Goal: Transaction & Acquisition: Purchase product/service

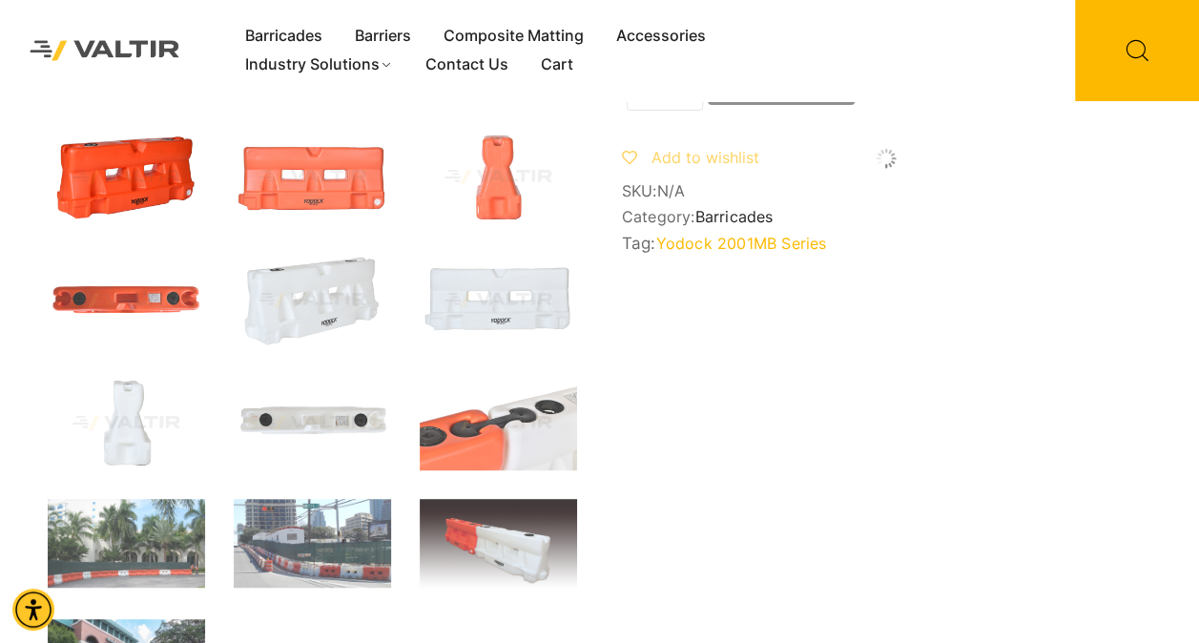
scroll to position [635, 0]
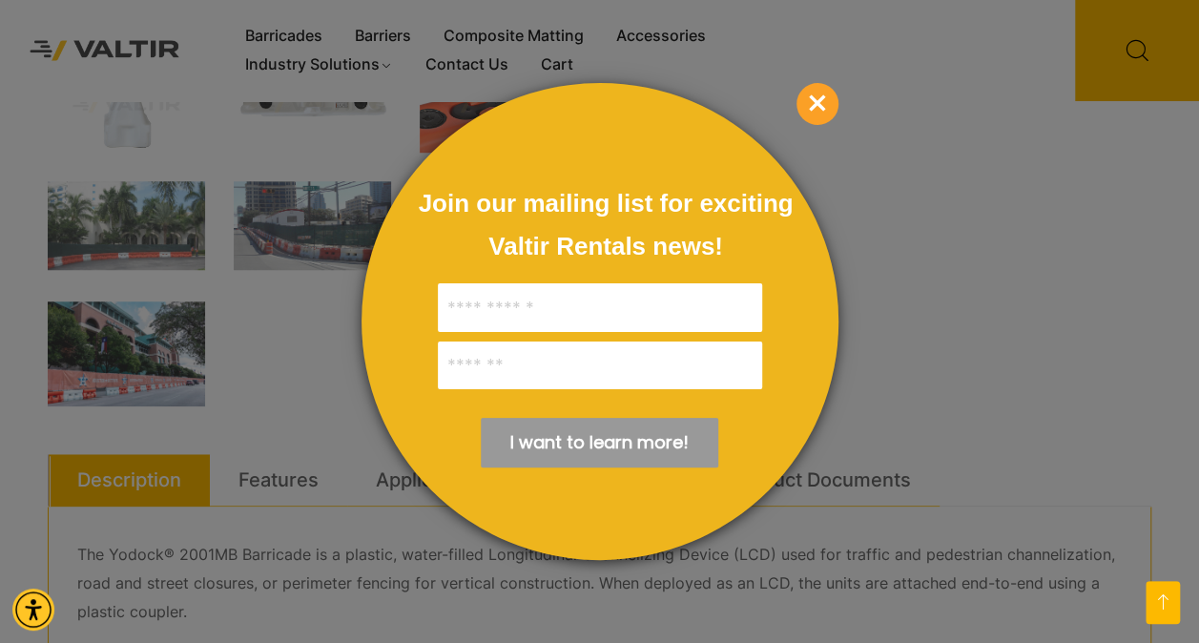
click at [810, 105] on span "×" at bounding box center [817, 104] width 42 height 42
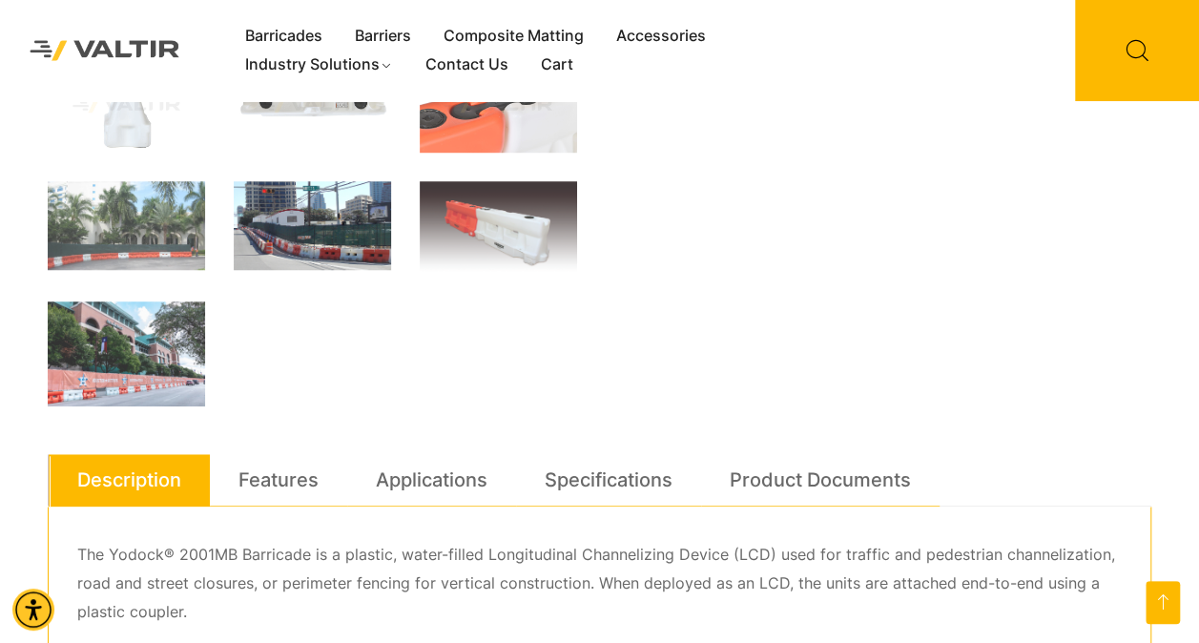
click at [300, 231] on img at bounding box center [312, 225] width 157 height 89
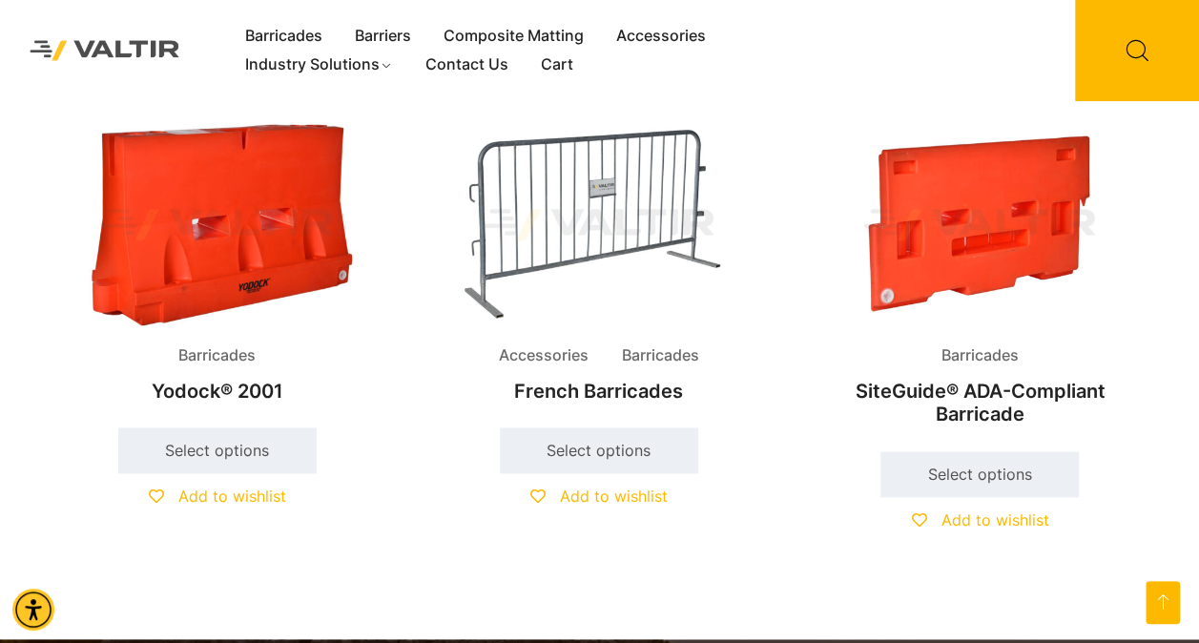
scroll to position [933, 0]
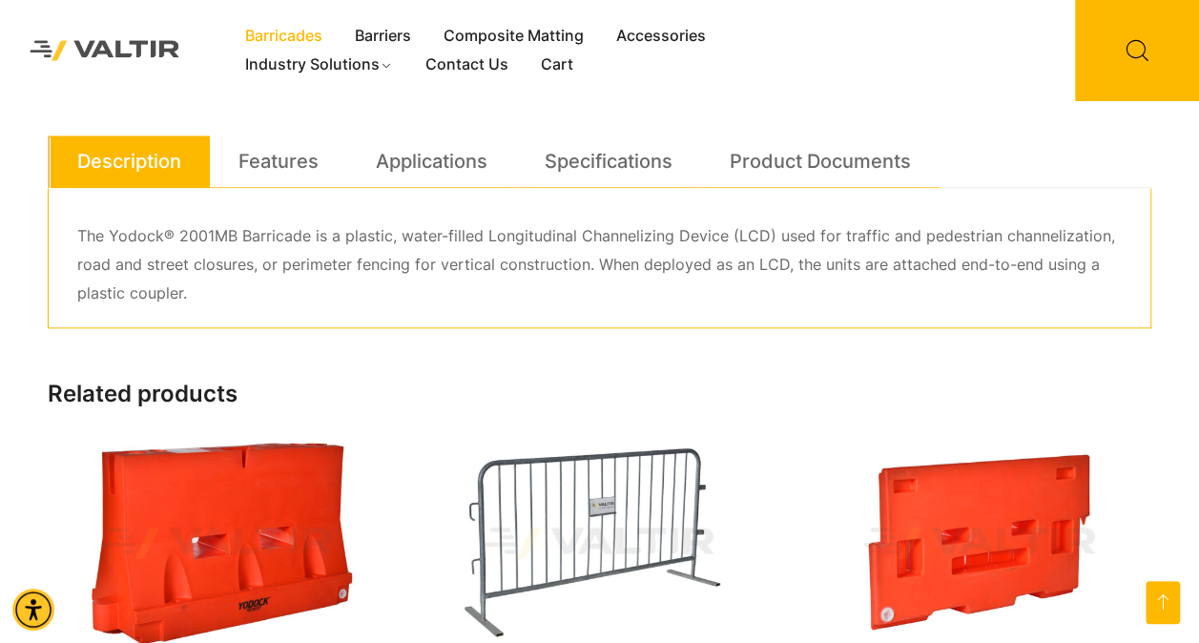
click at [284, 36] on link "Barricades" at bounding box center [284, 36] width 110 height 29
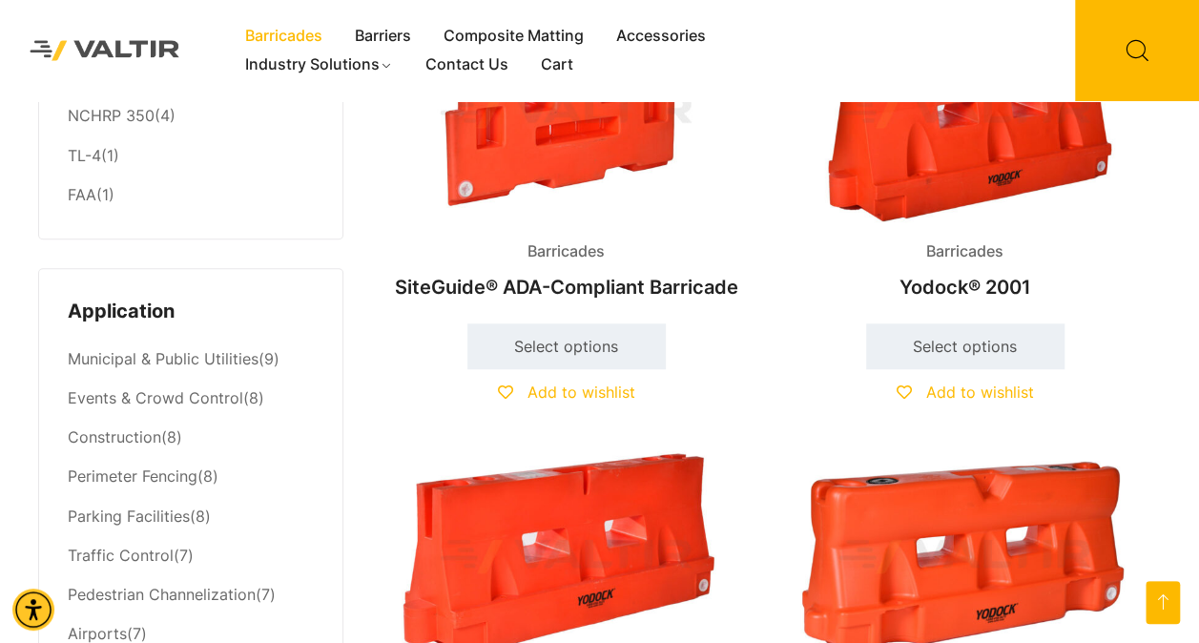
scroll to position [954, 0]
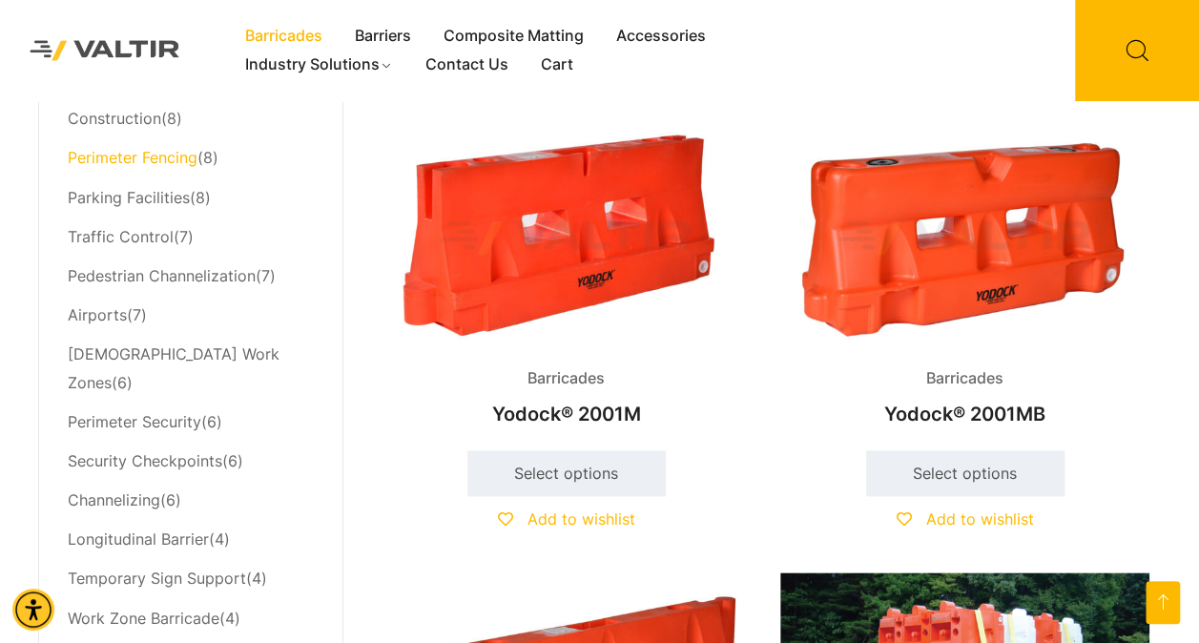
click at [188, 161] on link "Perimeter Fencing" at bounding box center [133, 157] width 130 height 19
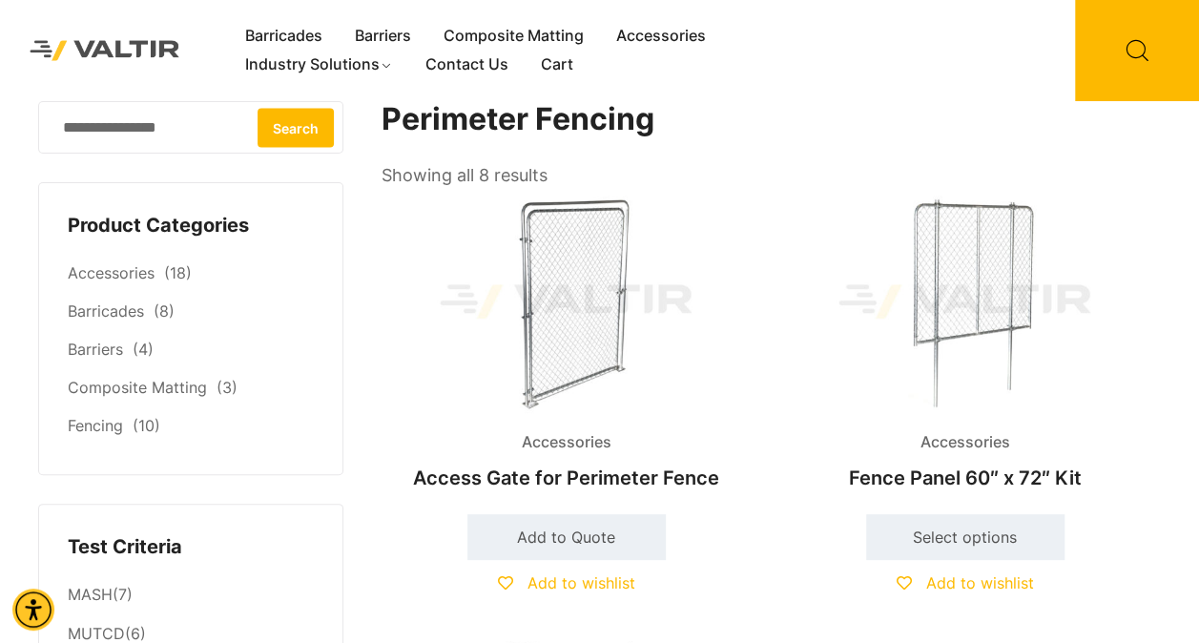
click at [955, 471] on h2 "Fence Panel 60″ x 72″ Kit" at bounding box center [964, 478] width 369 height 42
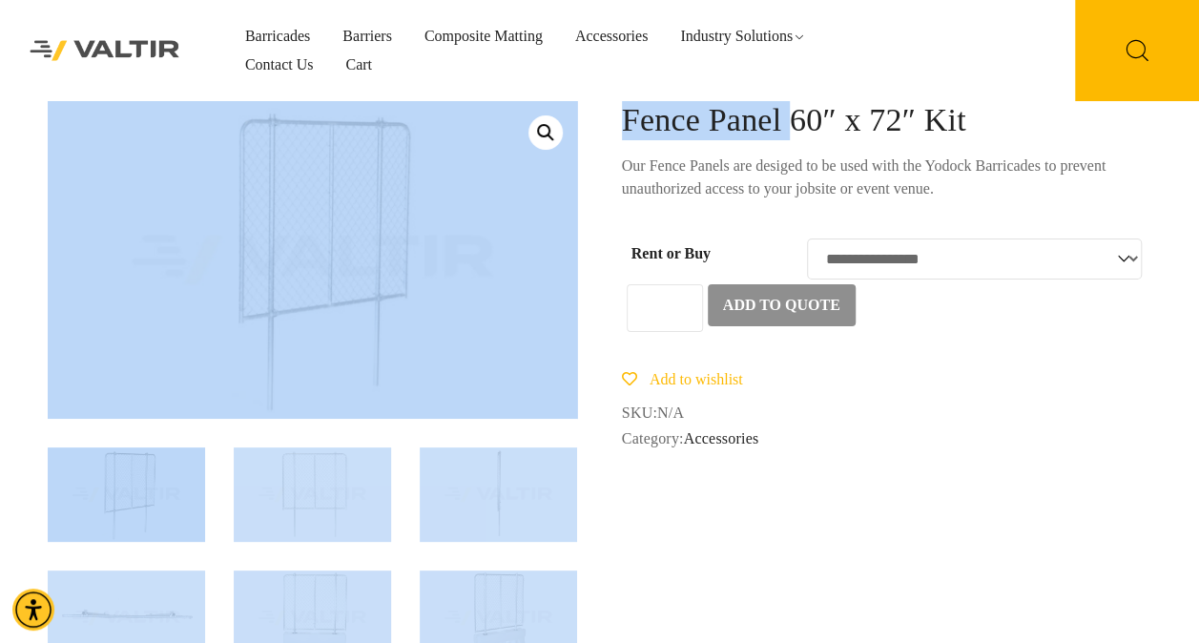
drag, startPoint x: 821, startPoint y: 119, endPoint x: 662, endPoint y: 95, distance: 161.0
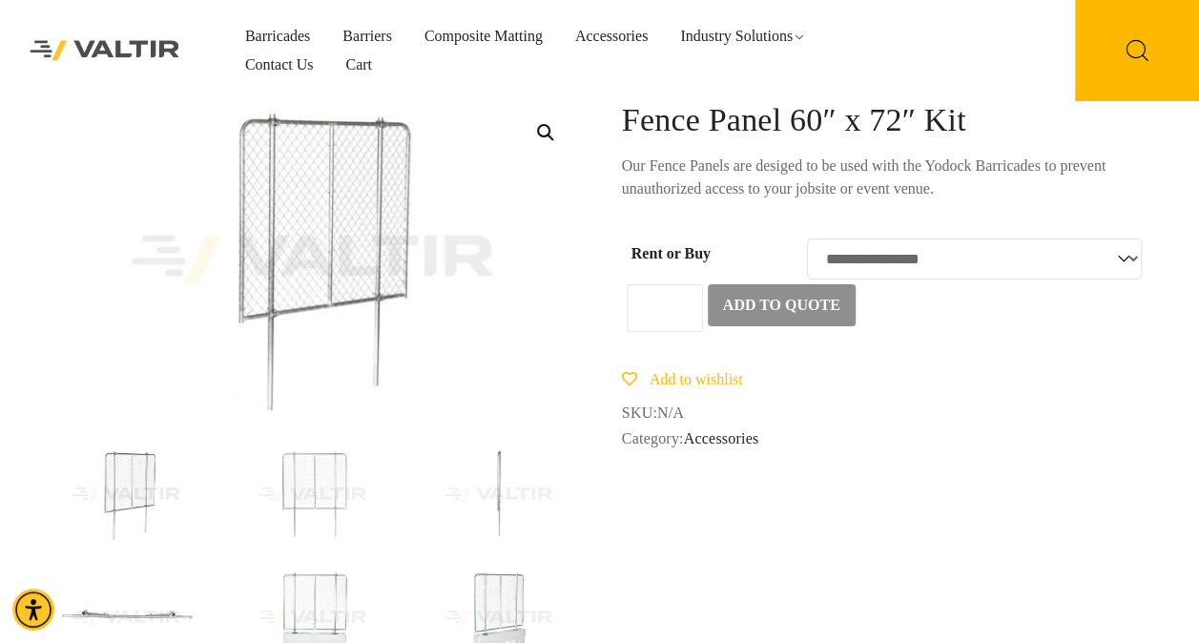
drag, startPoint x: 662, startPoint y: 95, endPoint x: 618, endPoint y: 114, distance: 47.8
drag, startPoint x: 618, startPoint y: 114, endPoint x: 655, endPoint y: 114, distance: 37.2
drag, startPoint x: 655, startPoint y: 114, endPoint x: 631, endPoint y: 113, distance: 23.9
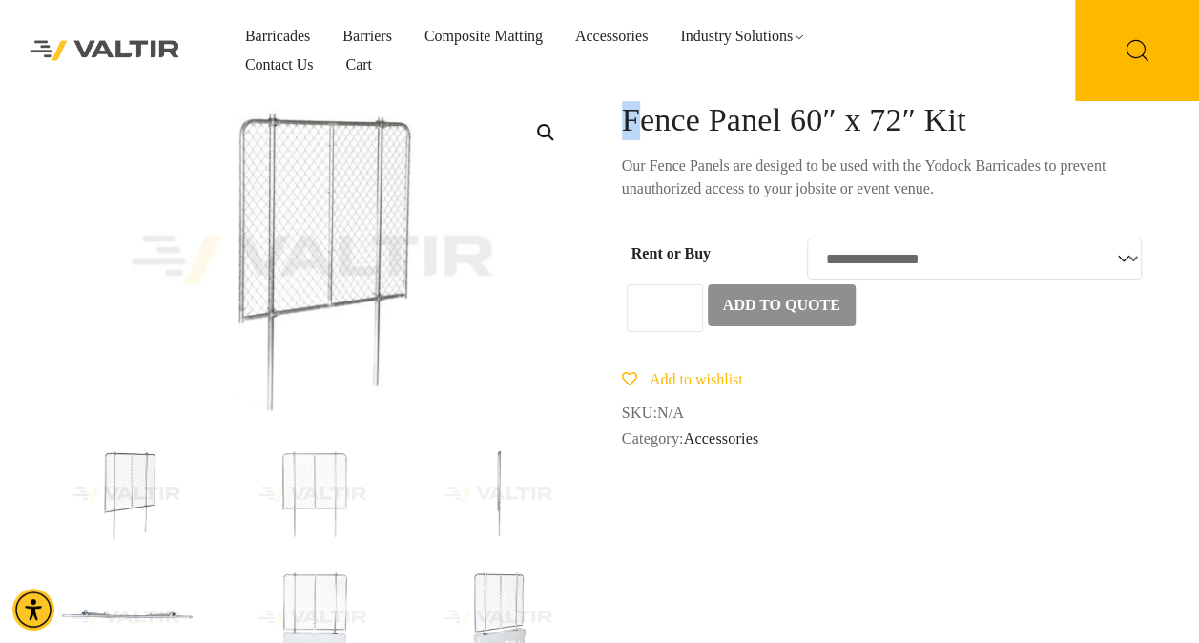
click at [631, 113] on h1 "Fence Panel 60″ x 72″ Kit" at bounding box center [886, 120] width 529 height 39
drag, startPoint x: 631, startPoint y: 113, endPoint x: 811, endPoint y: 114, distance: 179.3
click at [812, 116] on h1 "Fence Panel 60″ x 72″ Kit" at bounding box center [886, 120] width 529 height 39
drag, startPoint x: 811, startPoint y: 115, endPoint x: 624, endPoint y: 116, distance: 186.9
click at [624, 116] on h1 "Fence Panel 60″ x 72″ Kit" at bounding box center [886, 120] width 529 height 39
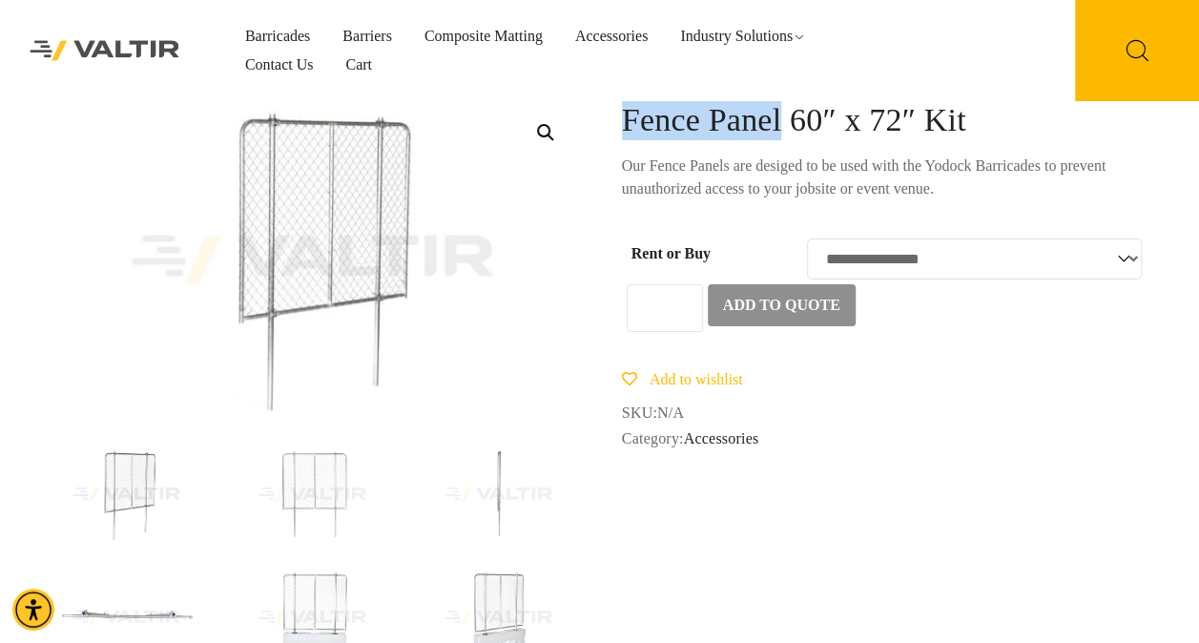
copy h1 "Fence Panel"
